Goal: Task Accomplishment & Management: Manage account settings

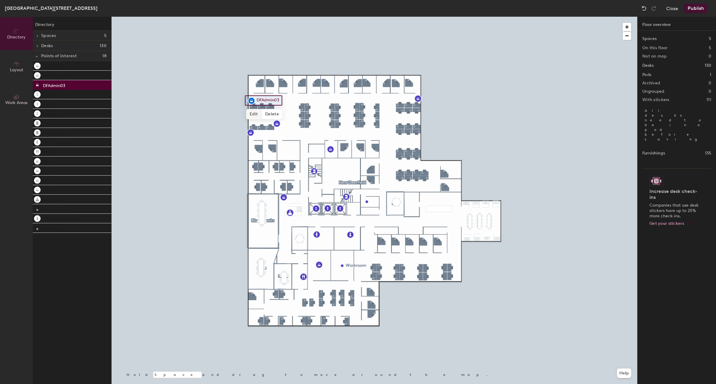
click at [256, 114] on span "Edit" at bounding box center [254, 114] width 16 height 10
type input "TaxAdmin03"
click at [245, 17] on div at bounding box center [375, 17] width 526 height 0
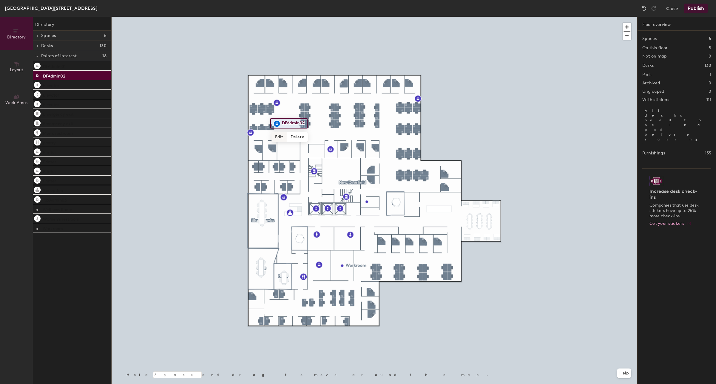
click at [279, 134] on span "Edit" at bounding box center [280, 137] width 16 height 10
type input "TaxAdmin02"
click at [252, 147] on span "Edit" at bounding box center [253, 146] width 16 height 10
type input "TaxAdmin01"
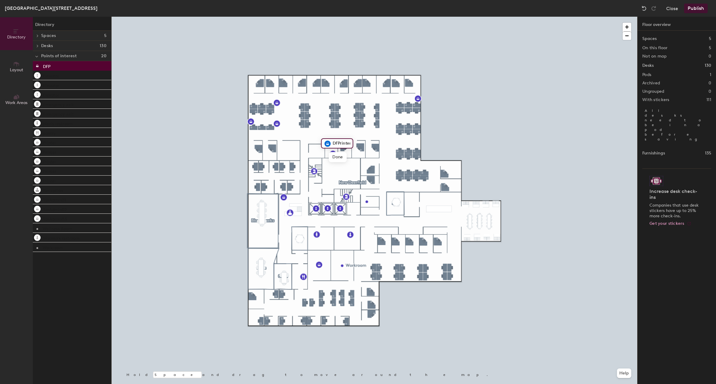
type input "DFPrinter"
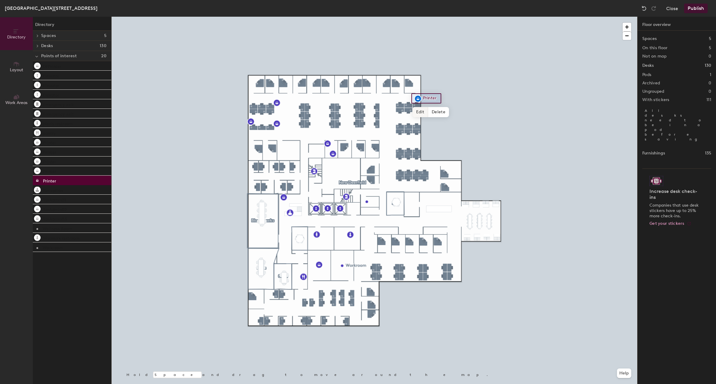
click at [423, 112] on span "Edit" at bounding box center [421, 112] width 16 height 10
type input "Cube129-22"
click at [324, 17] on div at bounding box center [375, 17] width 526 height 0
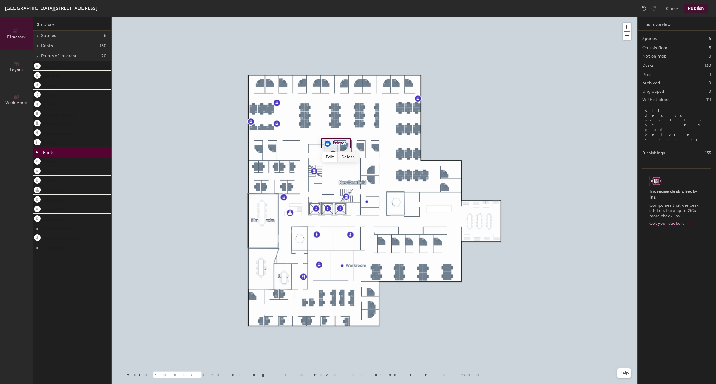
click at [348, 159] on span "Delete" at bounding box center [348, 157] width 21 height 10
click at [333, 155] on span "Edit" at bounding box center [330, 157] width 16 height 10
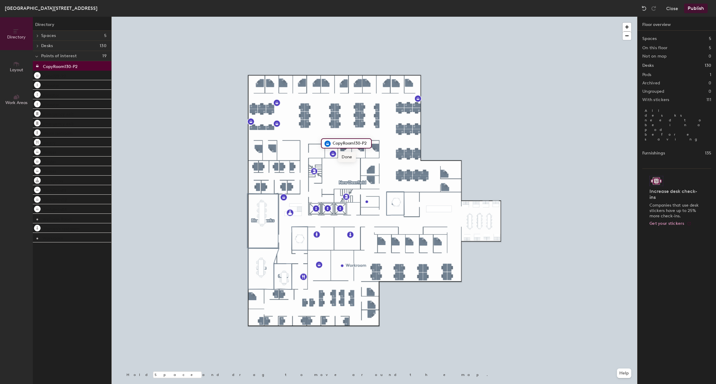
type input "CopyRoom130-P2"
click at [345, 155] on span "Done" at bounding box center [347, 157] width 18 height 10
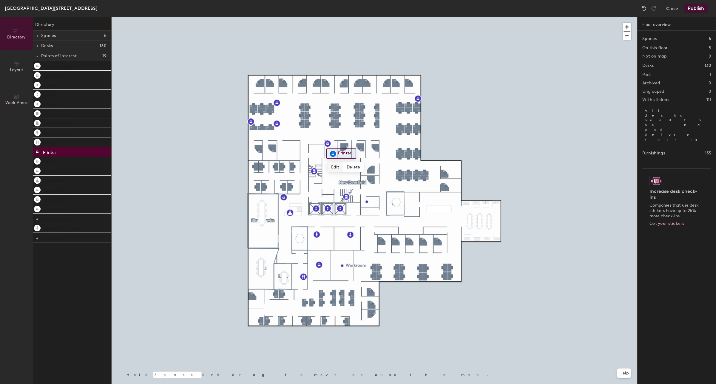
click at [337, 165] on span "Edit" at bounding box center [336, 167] width 16 height 10
type input "CopyRoom130-P1"
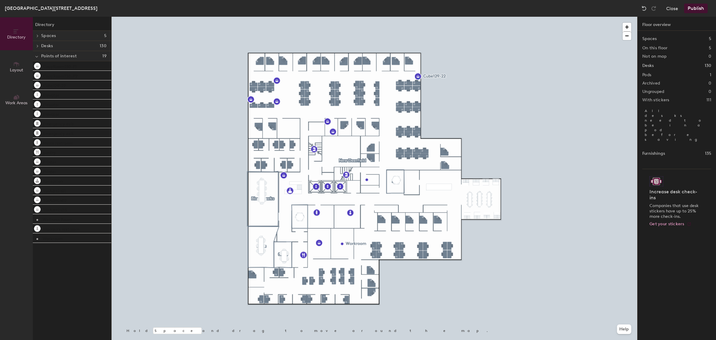
click at [418, 17] on div at bounding box center [375, 17] width 526 height 0
type input "V"
type input "Cube 136-04"
click at [466, 17] on div at bounding box center [375, 17] width 526 height 0
click at [388, 17] on div at bounding box center [375, 17] width 526 height 0
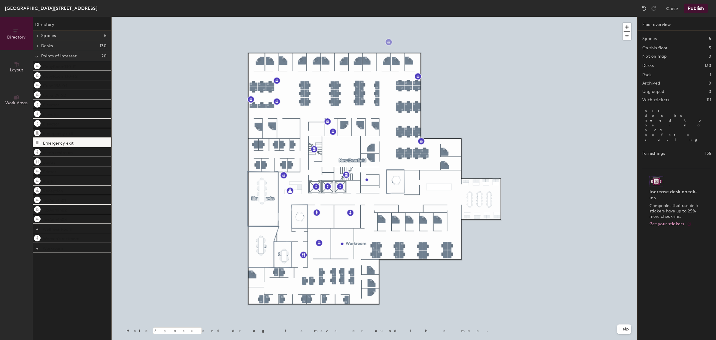
click at [450, 17] on div at bounding box center [375, 17] width 526 height 0
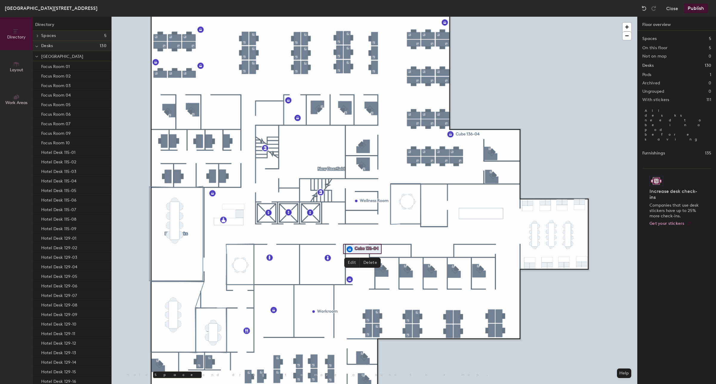
click at [350, 261] on span "Edit" at bounding box center [352, 263] width 16 height 10
type input "CopRoom143-P1"
click at [354, 261] on span "Edit" at bounding box center [352, 263] width 16 height 10
click at [360, 250] on input "CopRoom143-P1" at bounding box center [370, 249] width 35 height 8
type input "CopyRoom143-P1"
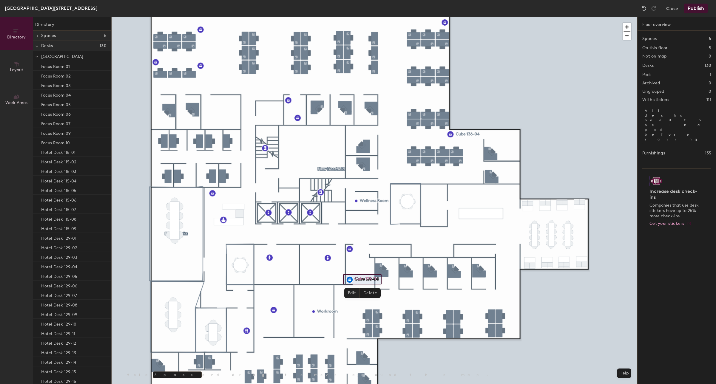
click at [354, 295] on span "Edit" at bounding box center [352, 293] width 16 height 10
type input "CopyRoom143-P2"
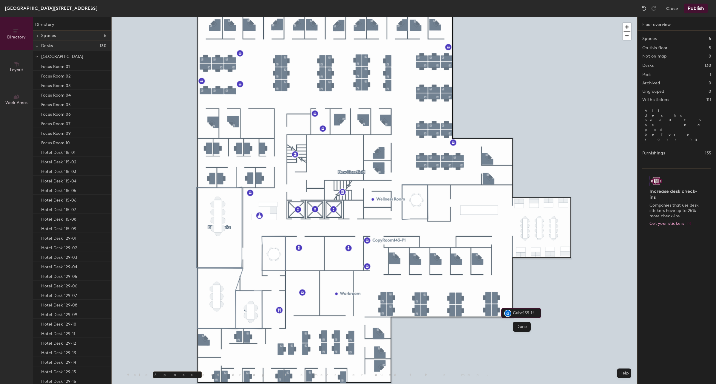
type input "Cube159-14"
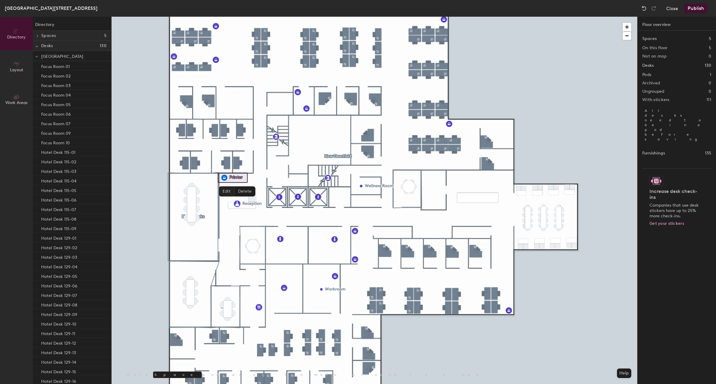
click at [227, 189] on span "Edit" at bounding box center [227, 191] width 16 height 10
type input "FrontDeskPrinter"
click at [23, 64] on button "Layout" at bounding box center [16, 66] width 33 height 33
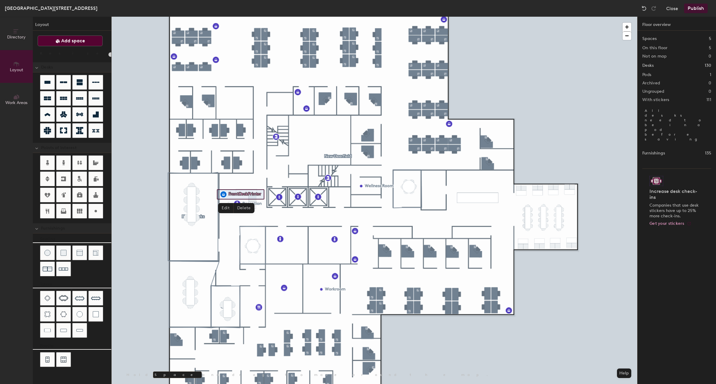
click at [75, 41] on span "Add space" at bounding box center [73, 41] width 24 height 6
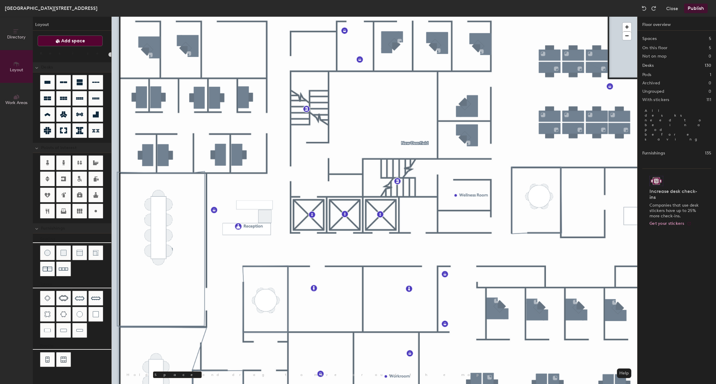
click at [88, 43] on button "Add space" at bounding box center [70, 41] width 65 height 11
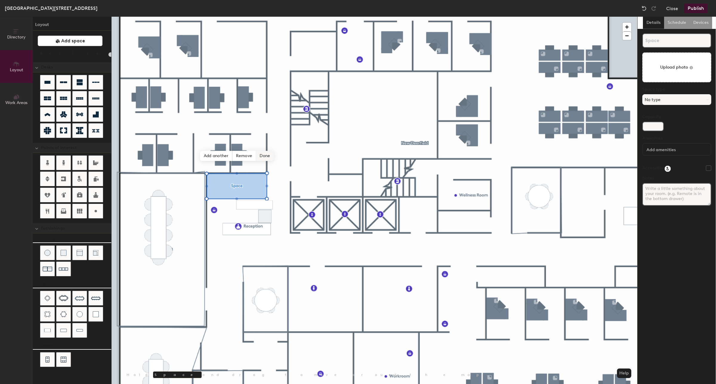
click at [265, 158] on span "Done" at bounding box center [265, 156] width 18 height 10
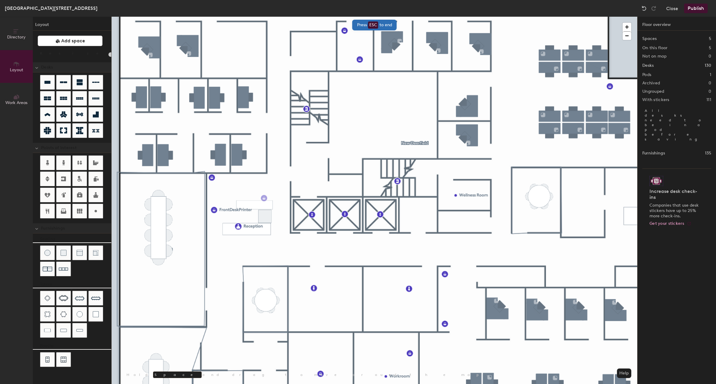
type input "20"
click at [286, 196] on input "CopyRoom107-P2" at bounding box center [286, 198] width 38 height 8
type input "CopyRoom107-P2"
click at [215, 192] on span "Edit" at bounding box center [214, 191] width 16 height 10
type input "20"
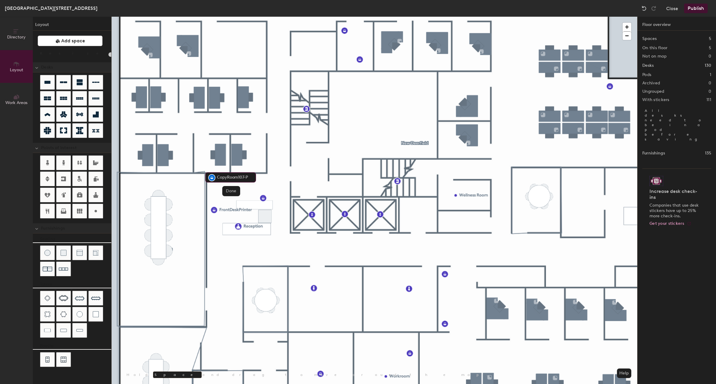
type input "CopyRoom107-P1"
type input "20"
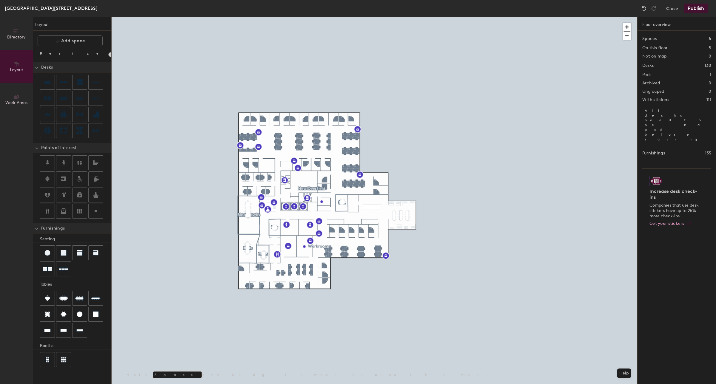
click at [704, 6] on button "Publish" at bounding box center [696, 9] width 24 height 10
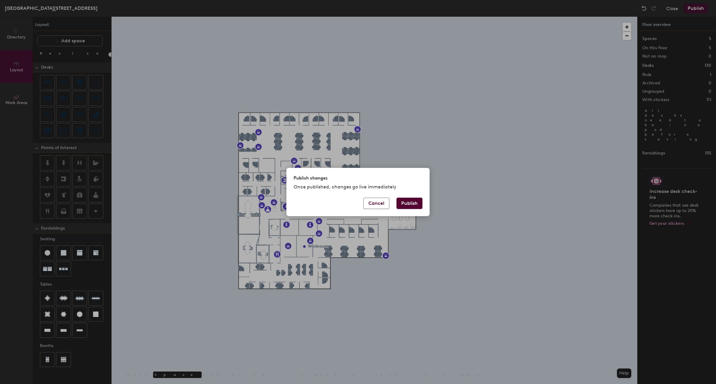
click at [410, 202] on button "Publish" at bounding box center [410, 203] width 26 height 11
type input "20"
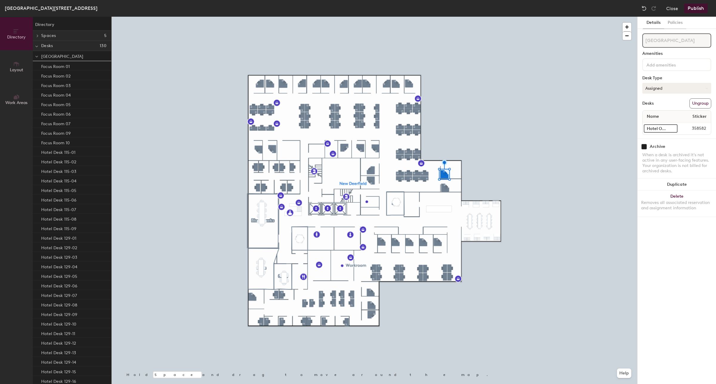
click at [693, 89] on button "Assigned" at bounding box center [676, 88] width 69 height 11
click at [657, 116] on span "Name" at bounding box center [653, 116] width 18 height 11
click at [659, 117] on span "Name" at bounding box center [653, 116] width 18 height 11
click at [666, 88] on button "Assigned" at bounding box center [676, 88] width 69 height 11
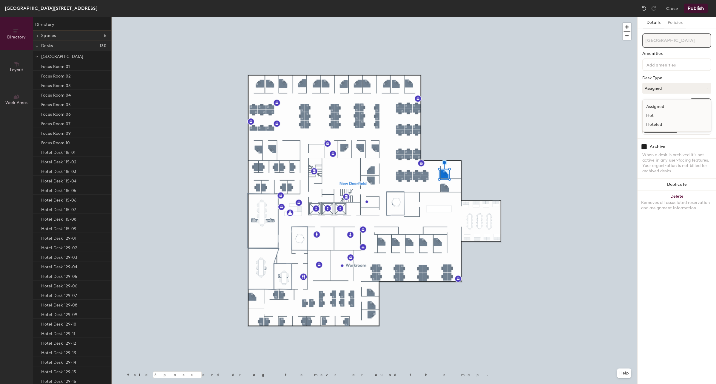
click at [654, 105] on div "Assigned" at bounding box center [673, 106] width 60 height 9
click at [667, 117] on div "Name Sticker" at bounding box center [677, 117] width 68 height 12
click at [700, 115] on span "Sticker" at bounding box center [700, 116] width 20 height 11
click at [665, 127] on input "Hotel Office 135" at bounding box center [661, 128] width 34 height 8
type input "Ricky Max"
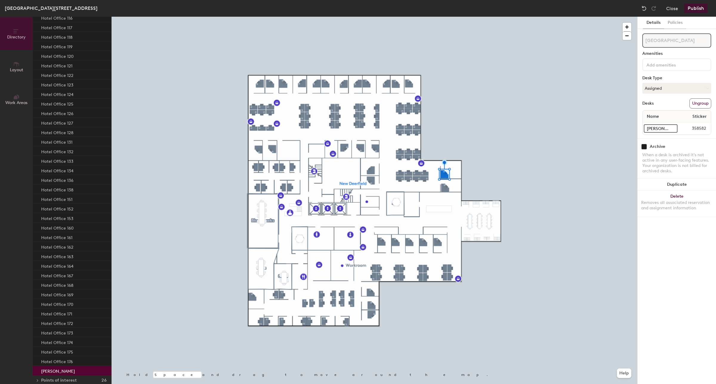
scroll to position [932, 0]
click at [670, 10] on button "Close" at bounding box center [672, 9] width 12 height 10
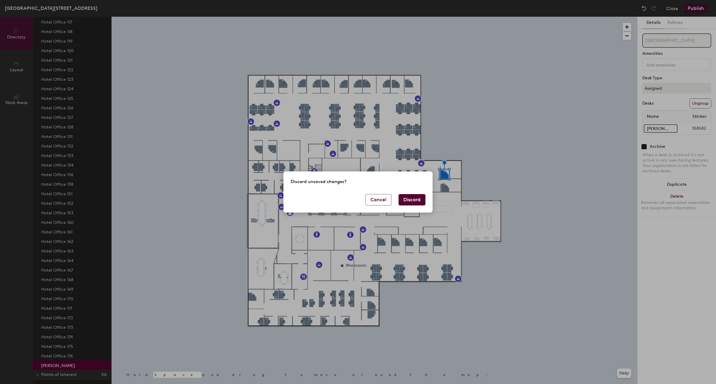
click at [415, 203] on button "Discard" at bounding box center [412, 199] width 27 height 11
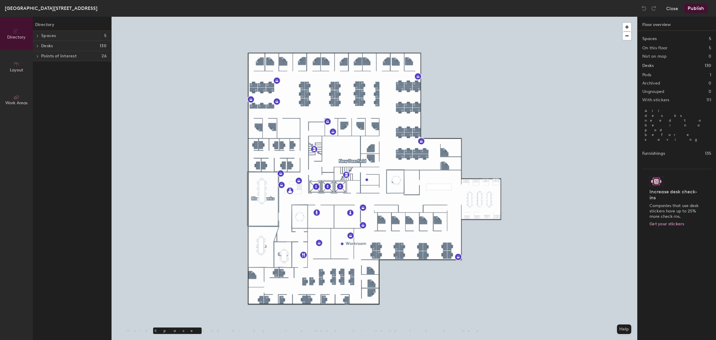
click at [443, 17] on div at bounding box center [375, 17] width 526 height 0
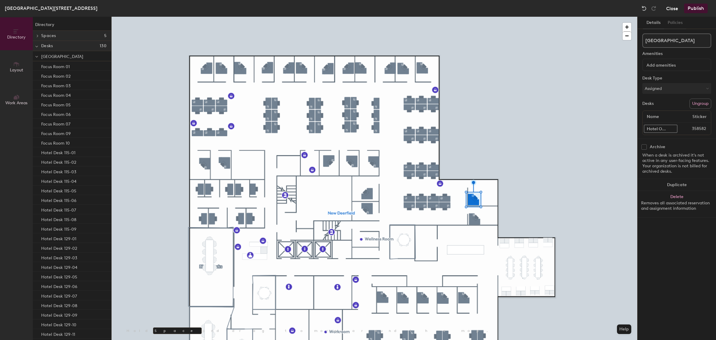
click at [674, 7] on button "Close" at bounding box center [672, 9] width 12 height 10
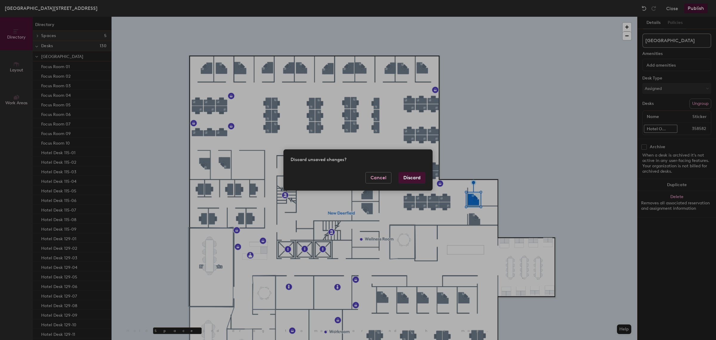
click at [407, 180] on button "Discard" at bounding box center [412, 177] width 27 height 11
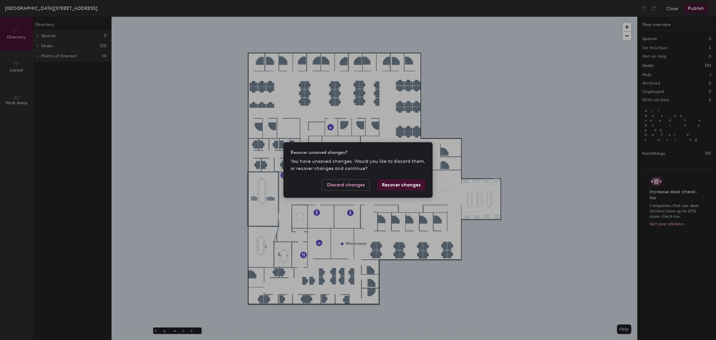
click at [415, 182] on button "Recover changes" at bounding box center [401, 184] width 48 height 11
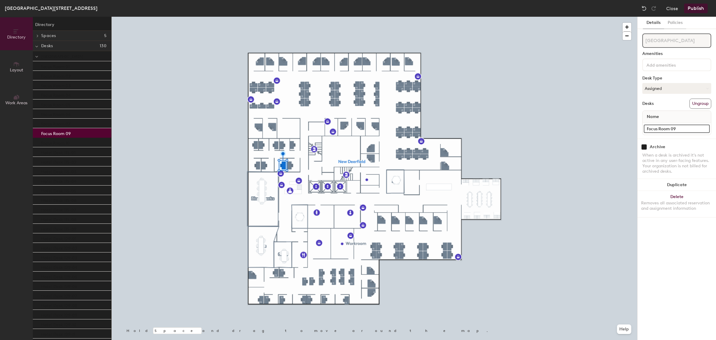
click at [76, 132] on div "Focus Room 09" at bounding box center [72, 133] width 78 height 10
click at [681, 125] on input "Focus Room 09" at bounding box center [677, 128] width 66 height 8
click at [683, 126] on input "Focus Room 09" at bounding box center [677, 128] width 66 height 8
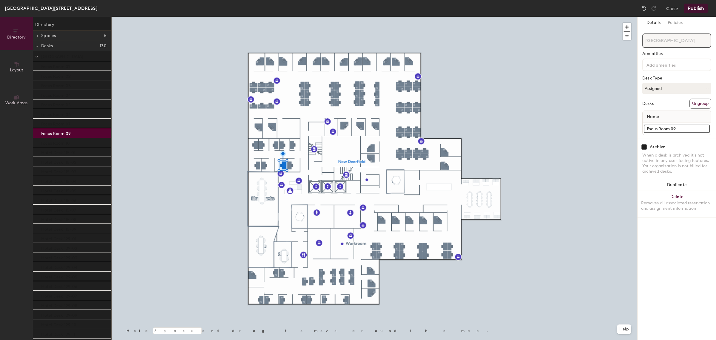
click at [686, 128] on input "Focus Room 09" at bounding box center [677, 128] width 66 height 8
type input "Focus Room 08"
click at [544, 17] on div at bounding box center [375, 17] width 526 height 0
click at [691, 124] on input "Focus Room 10" at bounding box center [677, 128] width 66 height 8
click at [691, 125] on input "Focus Room 10" at bounding box center [677, 128] width 66 height 8
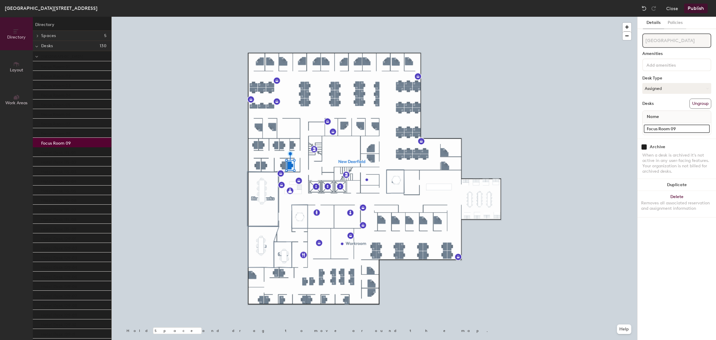
type input "Focus Room 09"
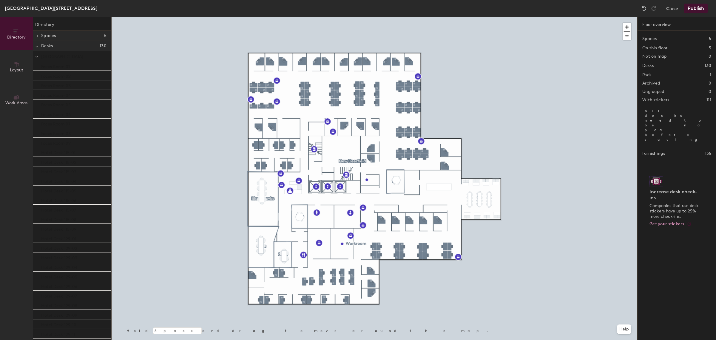
click at [702, 10] on button "Publish" at bounding box center [696, 9] width 24 height 10
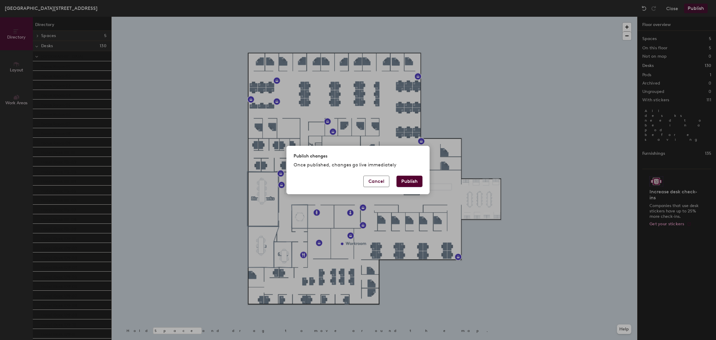
click at [414, 179] on button "Publish" at bounding box center [410, 180] width 26 height 11
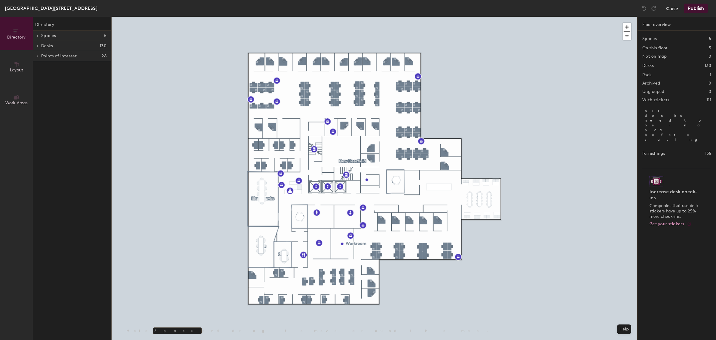
click at [672, 6] on button "Close" at bounding box center [672, 9] width 12 height 10
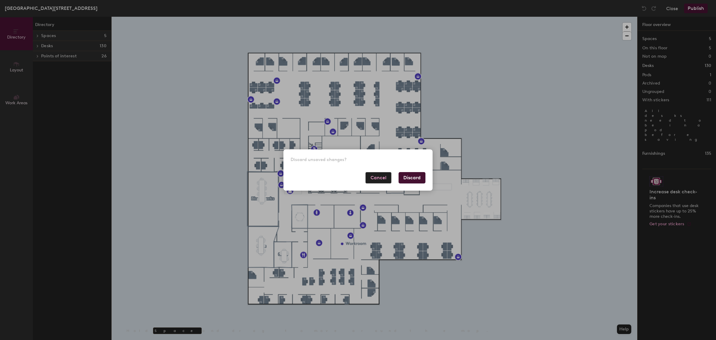
click at [410, 178] on button "Discard" at bounding box center [412, 177] width 27 height 11
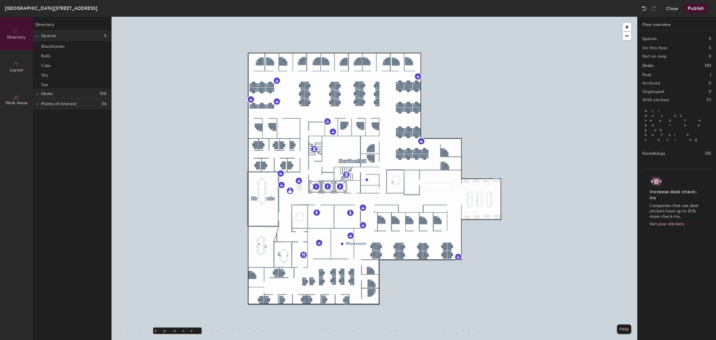
click at [259, 17] on div at bounding box center [375, 17] width 526 height 0
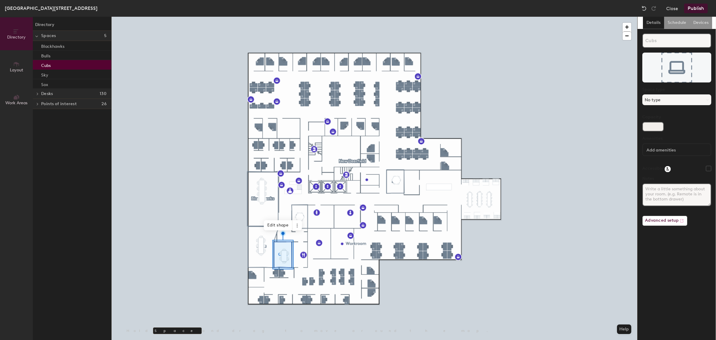
click at [661, 128] on input "Capacity" at bounding box center [652, 127] width 21 height 10
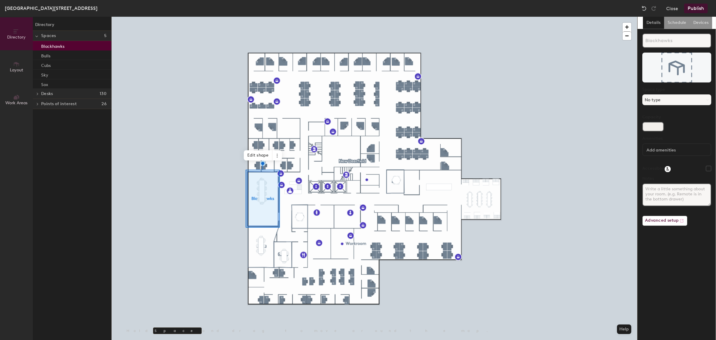
click at [644, 124] on input "Capacity" at bounding box center [652, 127] width 21 height 10
click at [632, 126] on div "Directory Layout Work Areas Directory Spaces 5 Blackhawks Bulls Cubs Sky Sox De…" at bounding box center [358, 178] width 716 height 323
click at [650, 125] on input "Capacity" at bounding box center [652, 127] width 21 height 10
type input "36"
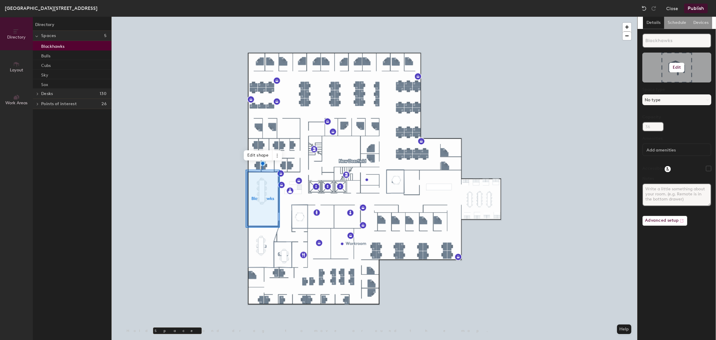
click at [678, 65] on h6 "Edit" at bounding box center [677, 67] width 8 height 5
click at [668, 82] on input "file" at bounding box center [681, 84] width 68 height 9
click at [269, 17] on div at bounding box center [375, 17] width 526 height 0
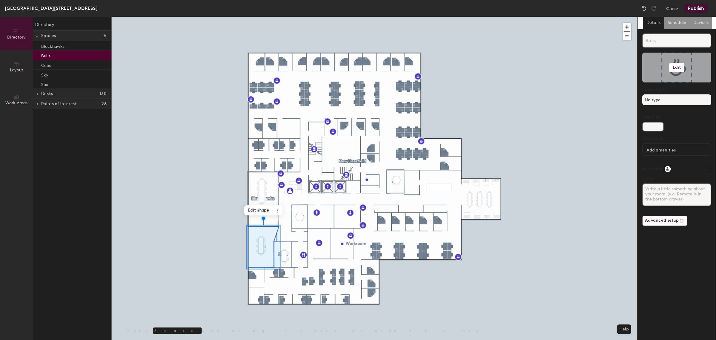
click at [681, 59] on div at bounding box center [676, 68] width 69 height 30
click at [676, 65] on h6 "Edit" at bounding box center [677, 67] width 8 height 5
click at [677, 67] on h6 "Edit" at bounding box center [677, 67] width 8 height 5
click at [673, 81] on input "file" at bounding box center [681, 84] width 68 height 9
click at [648, 127] on input "Capacity" at bounding box center [652, 127] width 21 height 10
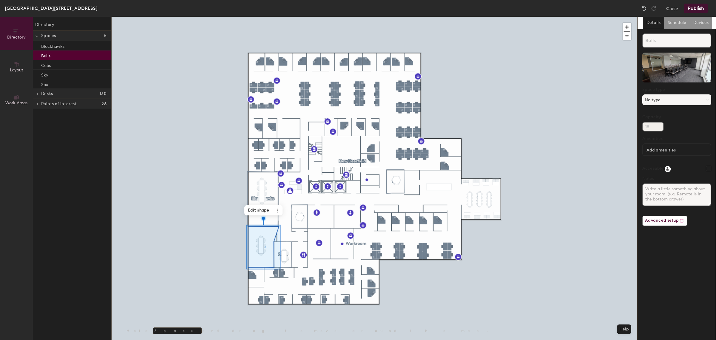
type input "18"
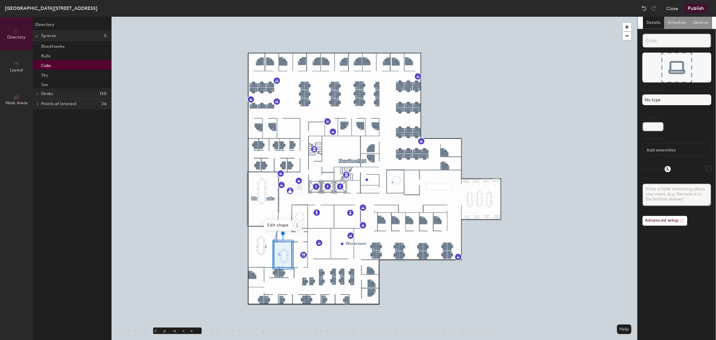
click at [297, 17] on div at bounding box center [375, 17] width 526 height 0
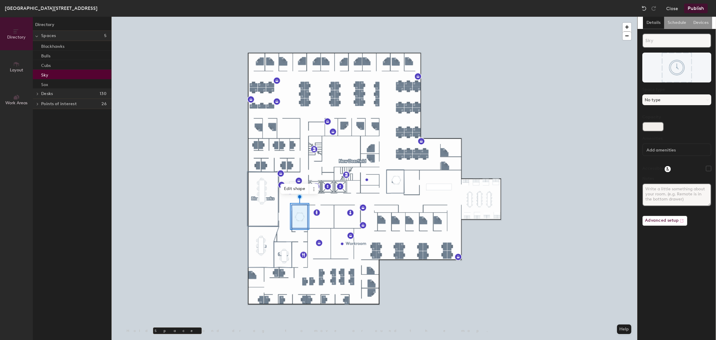
click at [646, 127] on input "Capacity" at bounding box center [652, 127] width 21 height 10
type input "4"
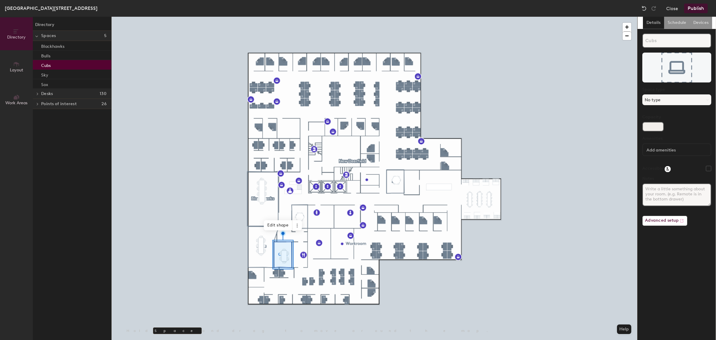
click at [651, 127] on input "Capacity" at bounding box center [652, 127] width 21 height 10
type input "8"
click at [694, 9] on button "Publish" at bounding box center [696, 9] width 24 height 10
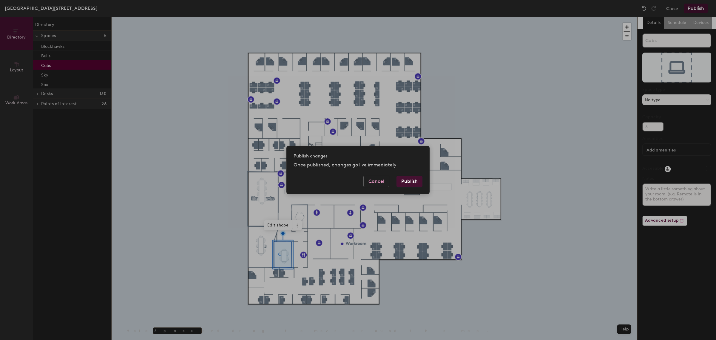
click at [412, 181] on button "Publish" at bounding box center [410, 180] width 26 height 11
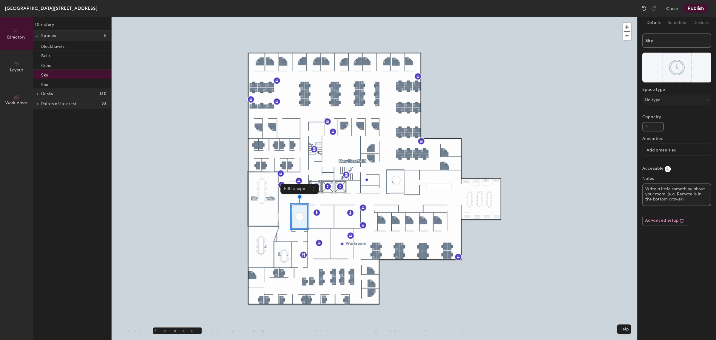
click at [287, 17] on div at bounding box center [375, 17] width 526 height 0
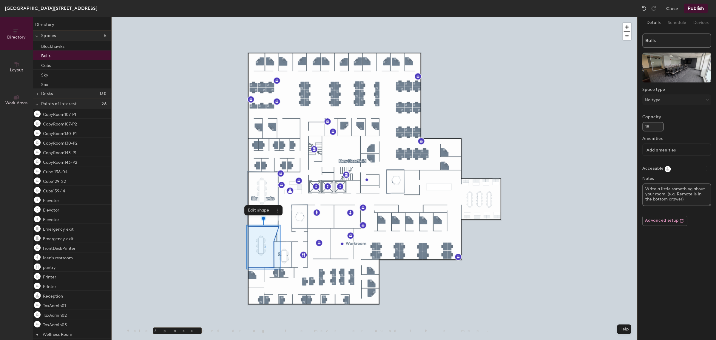
click at [633, 126] on div "Directory Layout Work Areas Directory Spaces 5 Blackhawks Bulls Cubs Sky Sox De…" at bounding box center [358, 178] width 716 height 323
type input "8"
click at [699, 10] on button "Publish" at bounding box center [696, 9] width 24 height 10
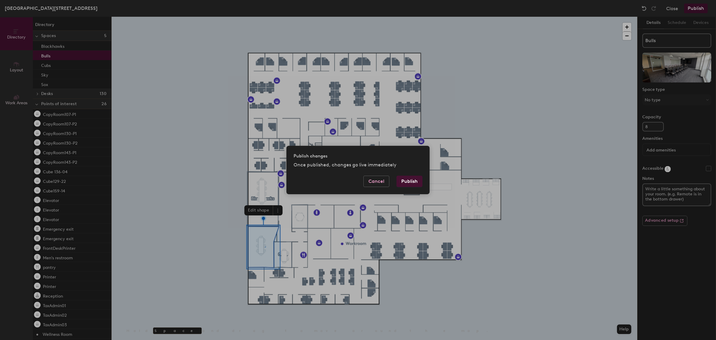
click at [415, 182] on button "Publish" at bounding box center [410, 180] width 26 height 11
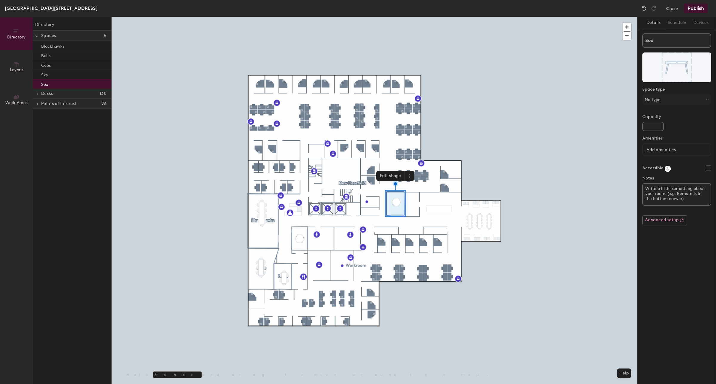
click at [644, 39] on input "Sox" at bounding box center [676, 40] width 69 height 14
type input "White Sox"
click at [652, 129] on input "Capacity" at bounding box center [652, 127] width 21 height 10
type input "8"
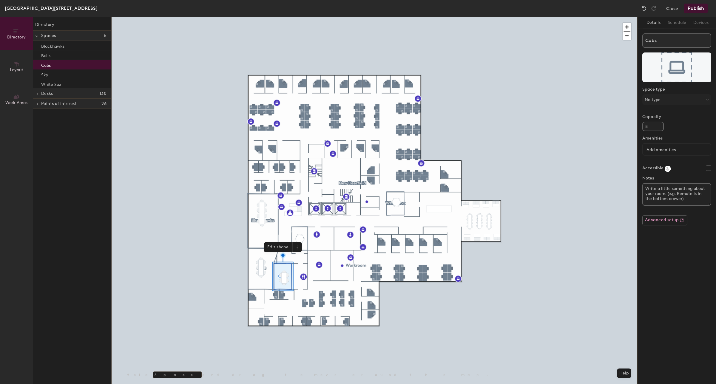
click at [621, 54] on div "Directory Layout Work Areas Directory Spaces 5 Blackhawks Bulls Cubs Sky White …" at bounding box center [358, 201] width 716 height 368
type input "Bulls"
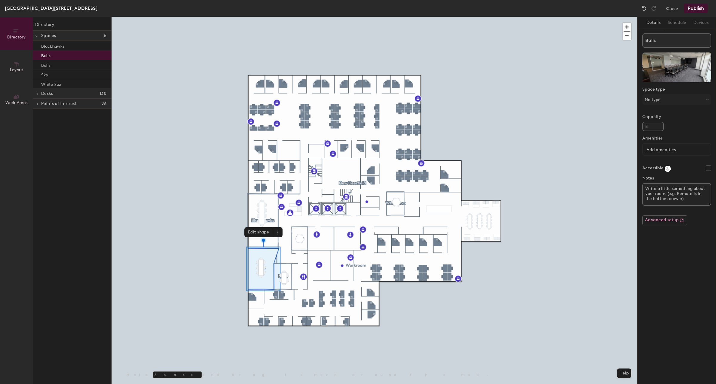
click at [607, 52] on div "Directory Layout Work Areas Directory Spaces 5 Blackhawks Bulls Bulls Sky White…" at bounding box center [358, 201] width 716 height 368
type input "Cubs"
click at [650, 126] on input "8" at bounding box center [652, 127] width 21 height 10
type input "81"
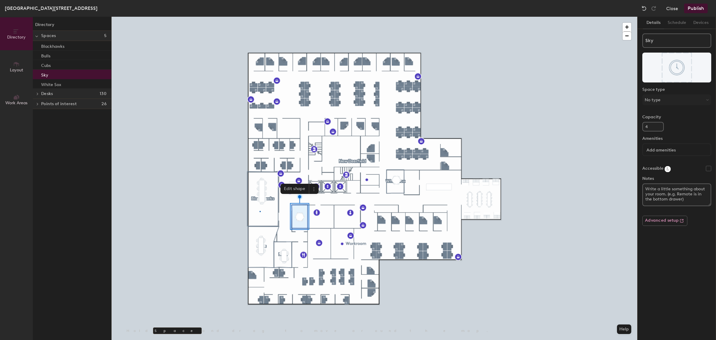
click at [259, 17] on div at bounding box center [375, 17] width 526 height 0
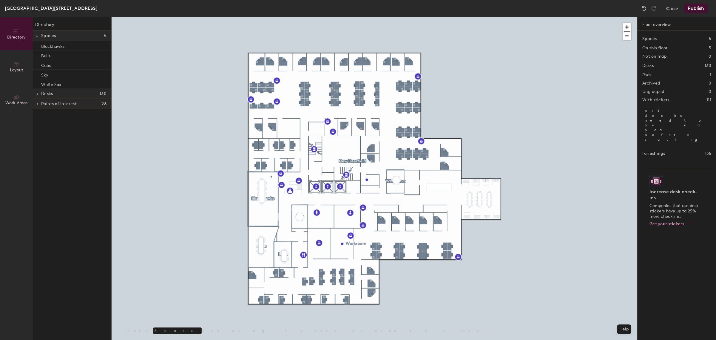
click at [271, 17] on div at bounding box center [375, 17] width 526 height 0
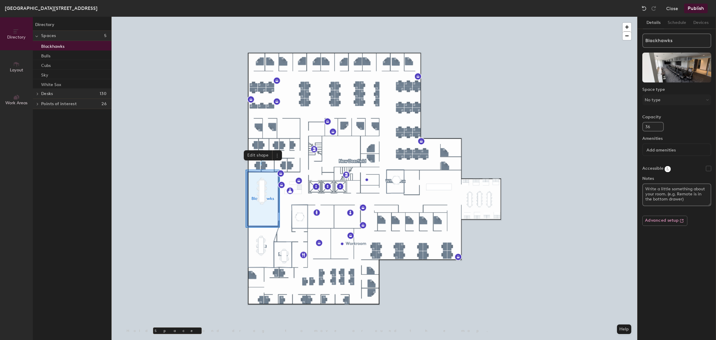
click at [700, 9] on button "Publish" at bounding box center [696, 9] width 24 height 10
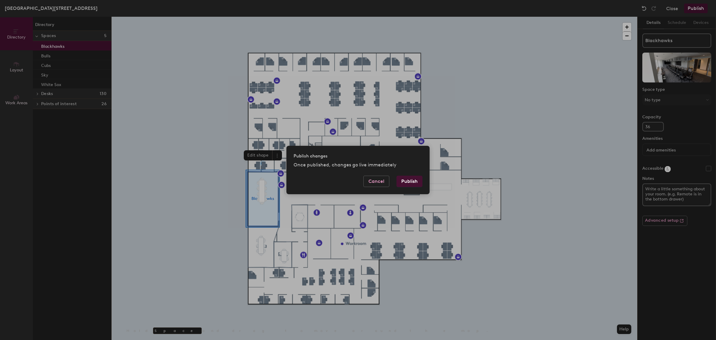
click at [411, 180] on button "Publish" at bounding box center [410, 180] width 26 height 11
